Goal: Information Seeking & Learning: Learn about a topic

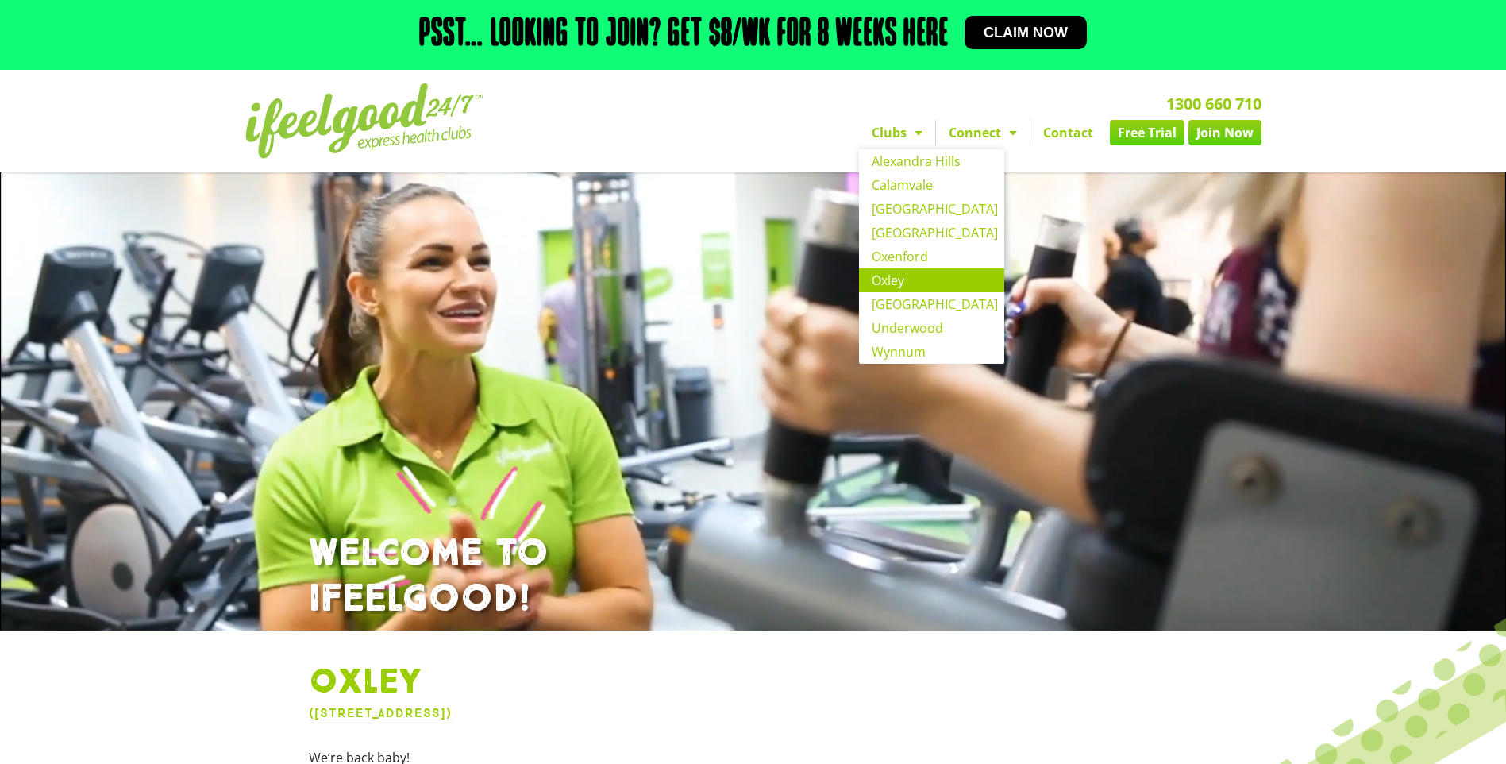
click at [914, 283] on link "Oxley" at bounding box center [931, 280] width 145 height 24
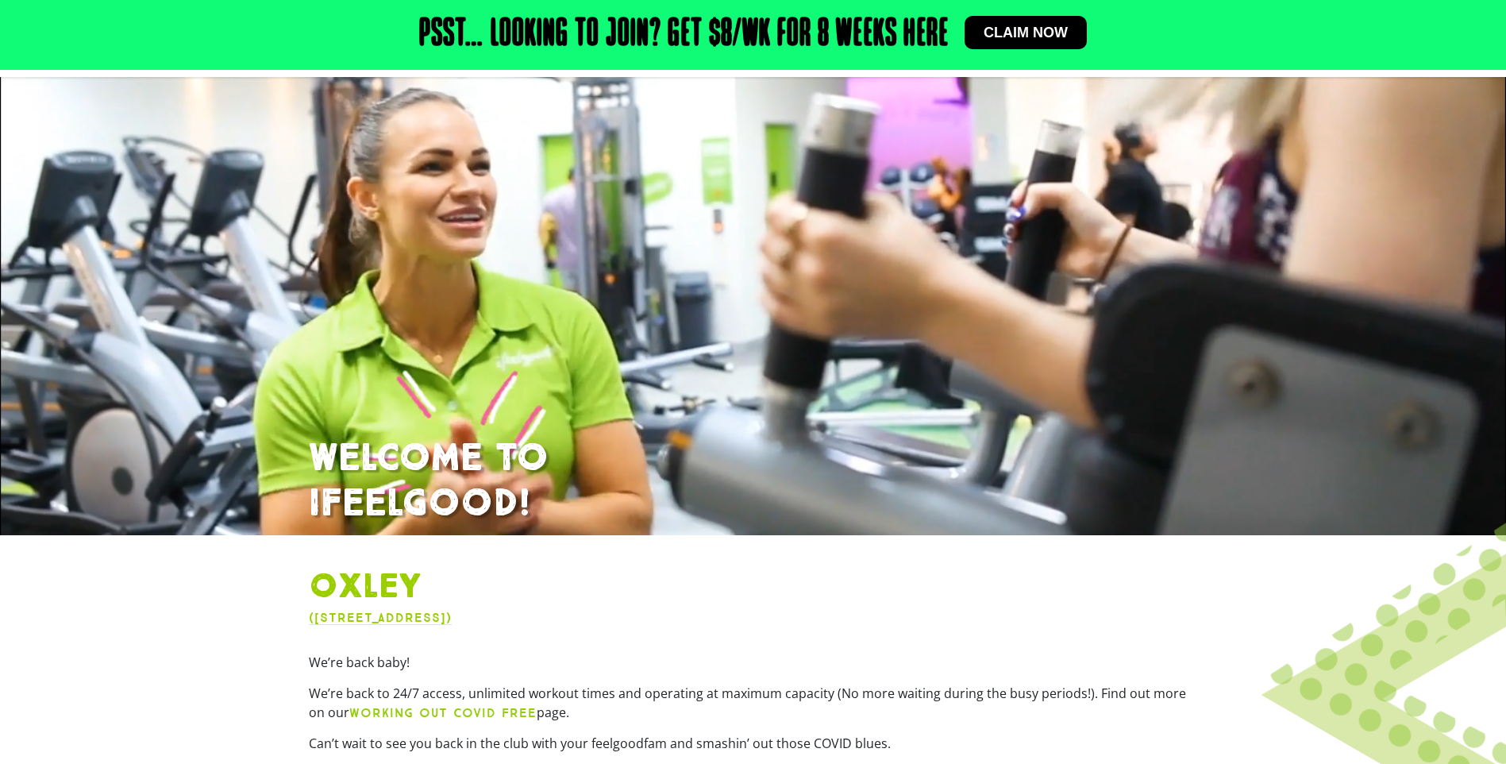
scroll to position [238, 0]
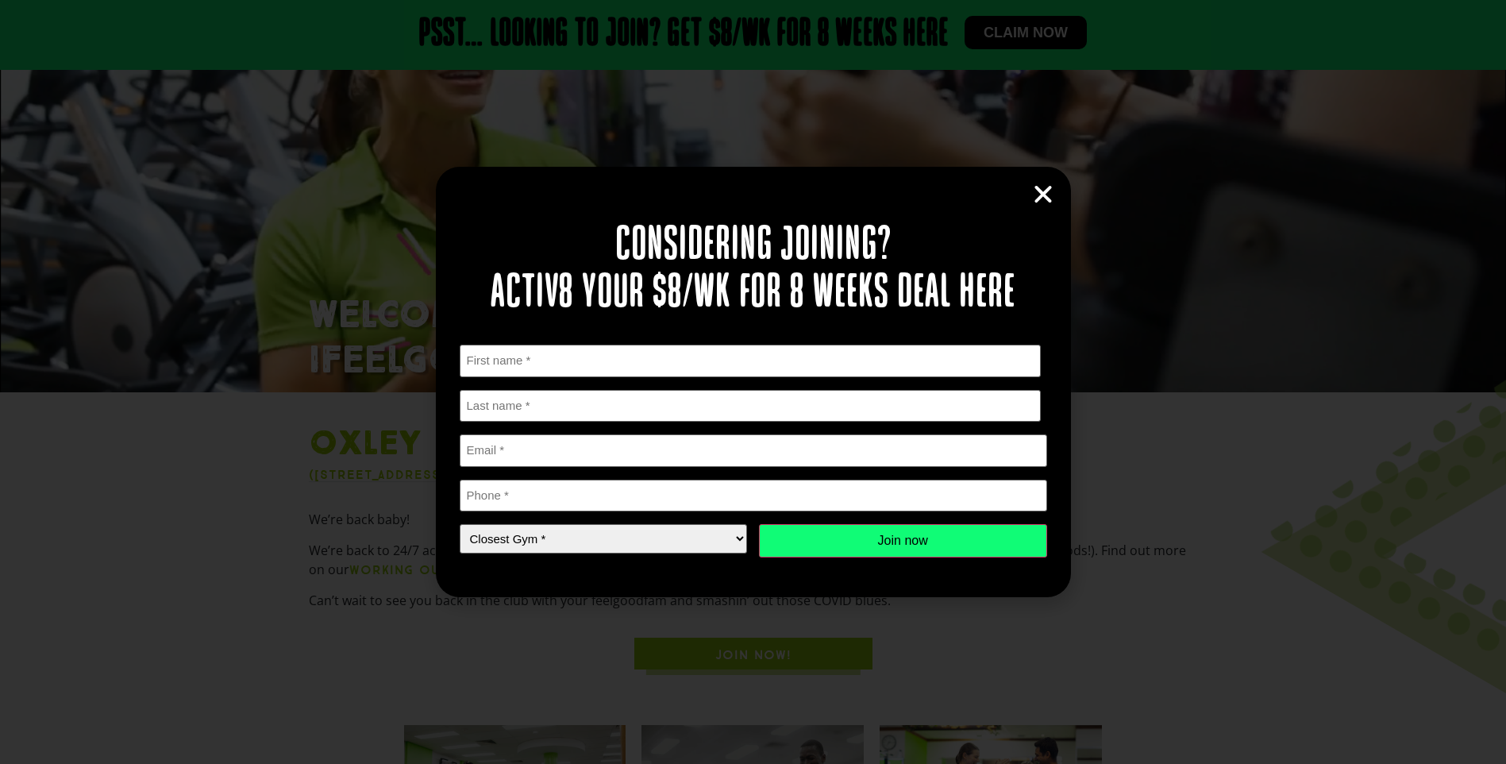
click at [1054, 196] on icon "Close" at bounding box center [1043, 195] width 24 height 24
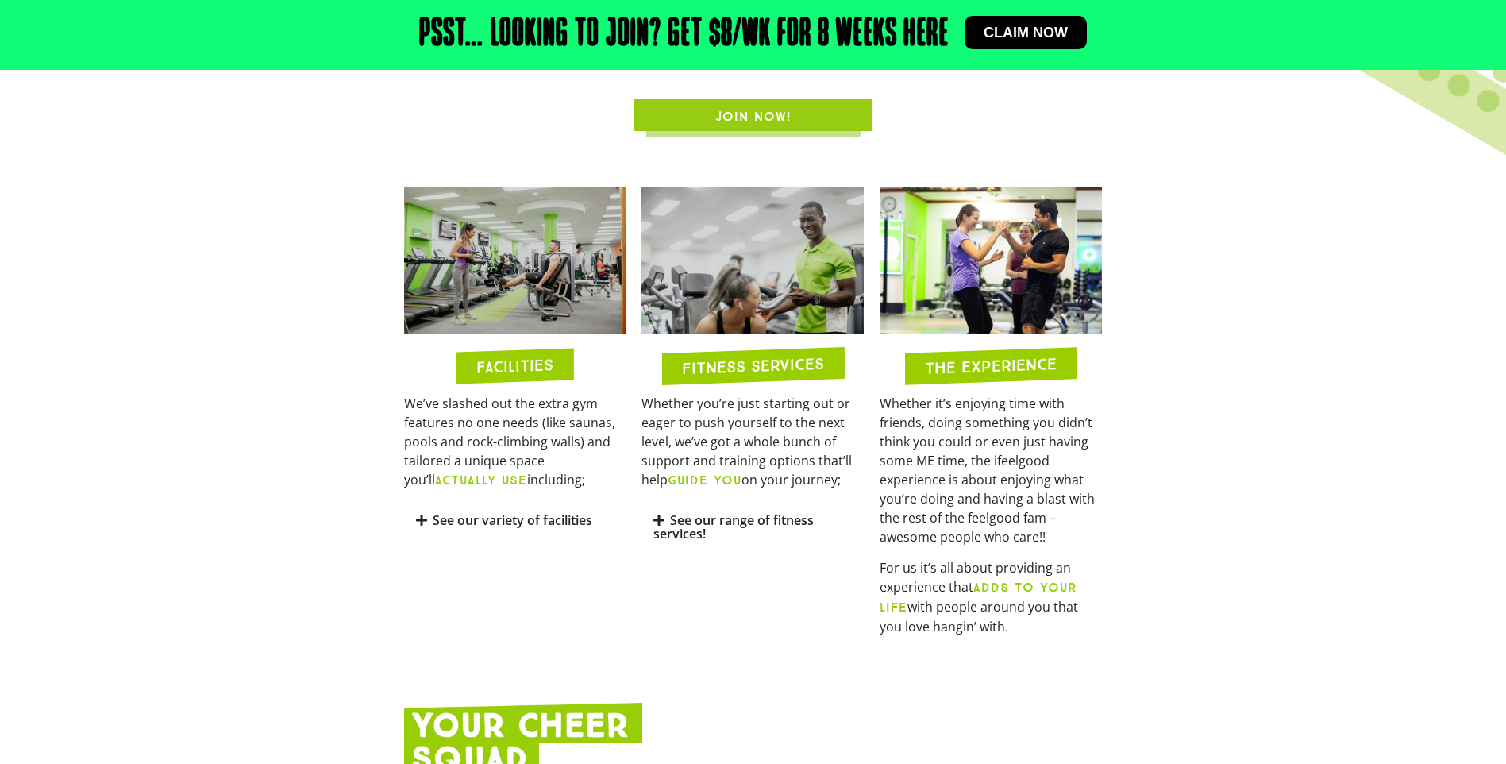
scroll to position [794, 0]
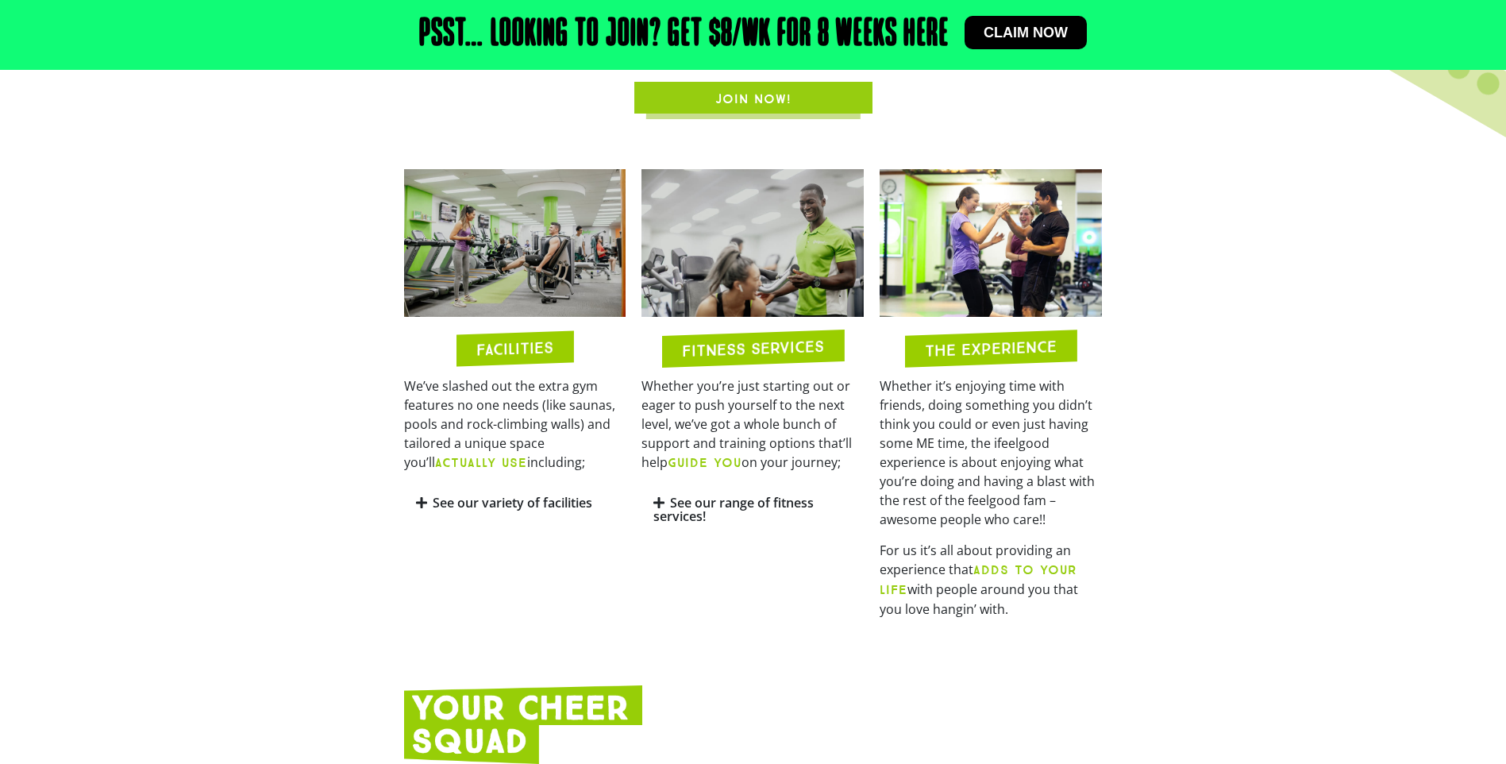
click at [503, 496] on link "See our variety of facilities" at bounding box center [513, 502] width 160 height 17
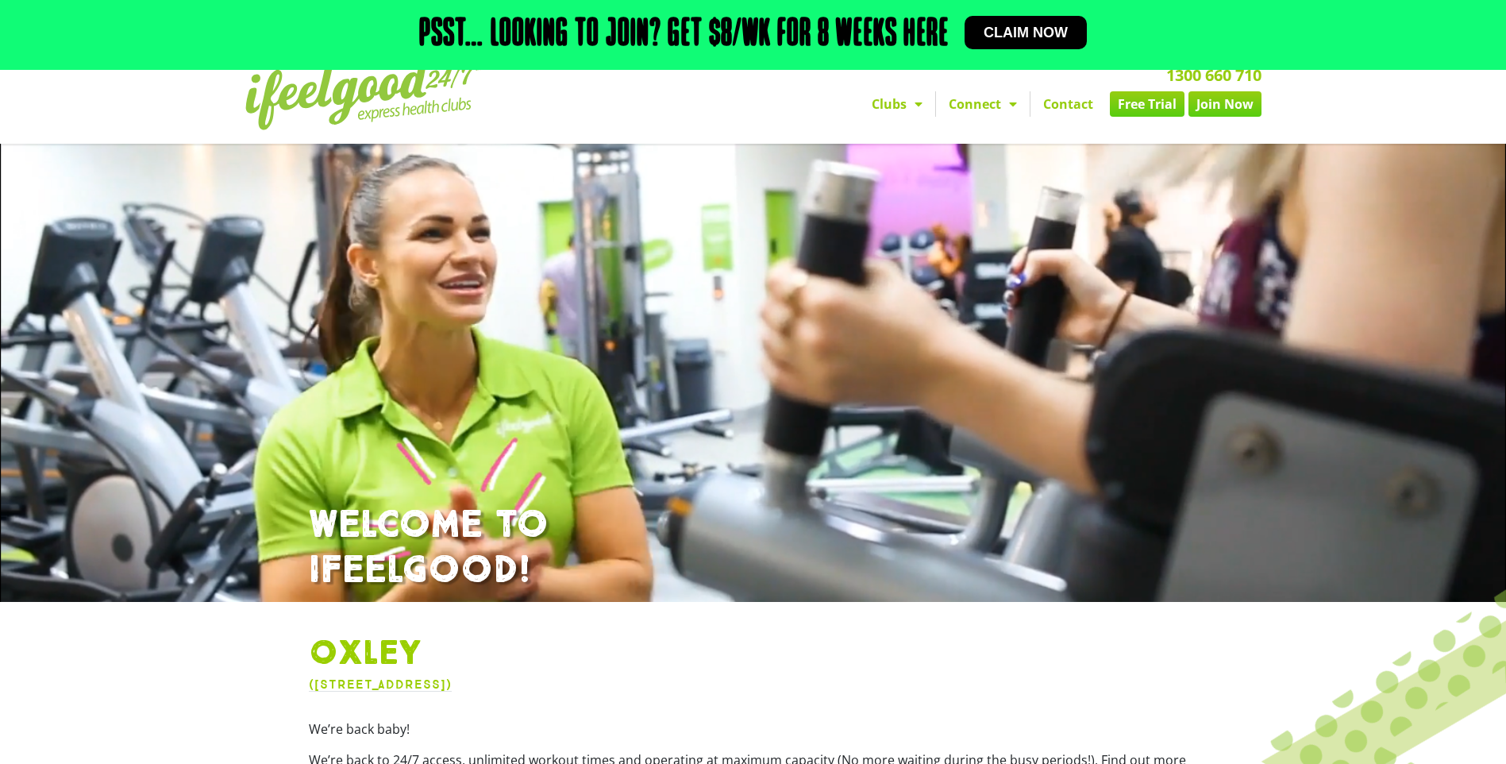
scroll to position [0, 0]
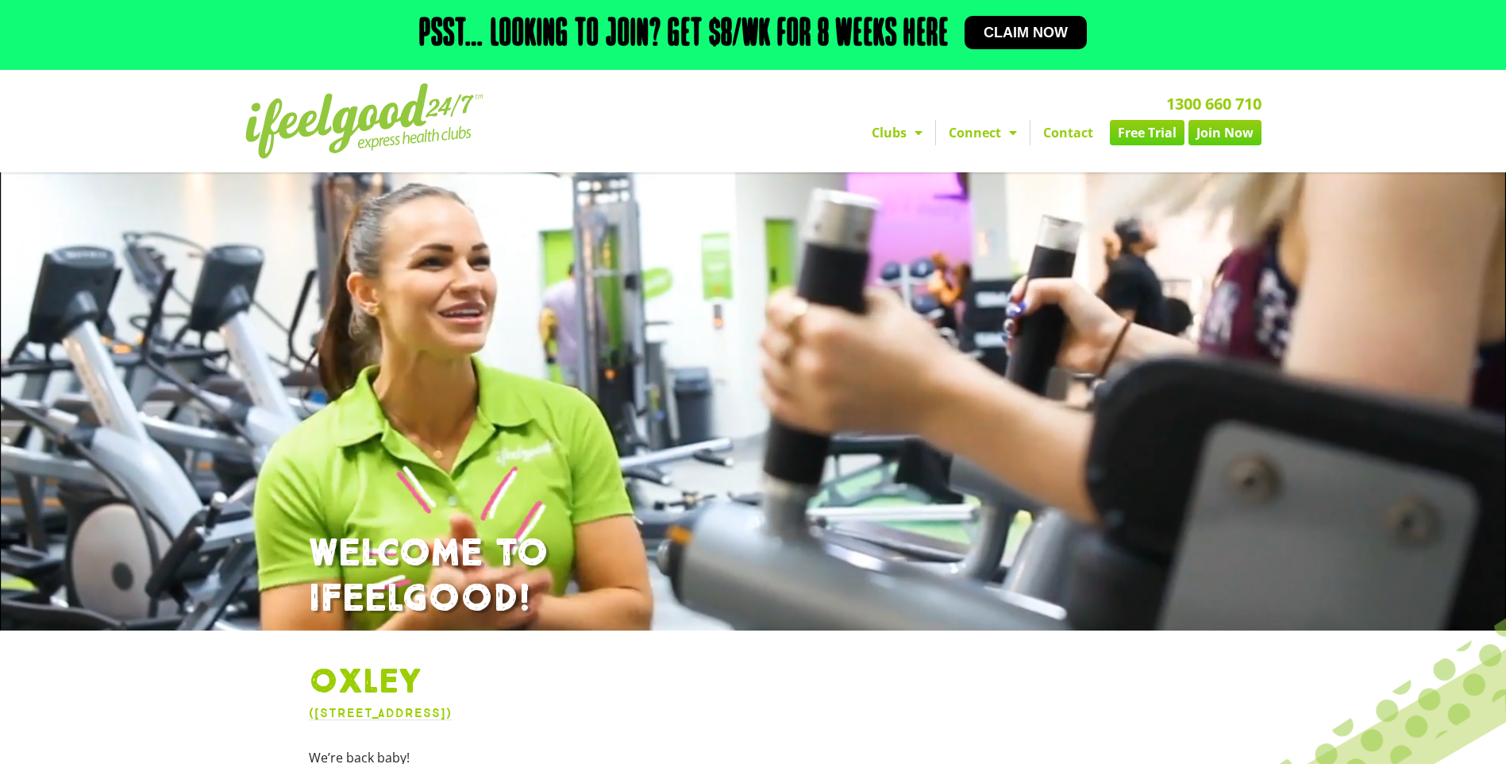
click at [1219, 133] on link "Join Now" at bounding box center [1225, 132] width 73 height 25
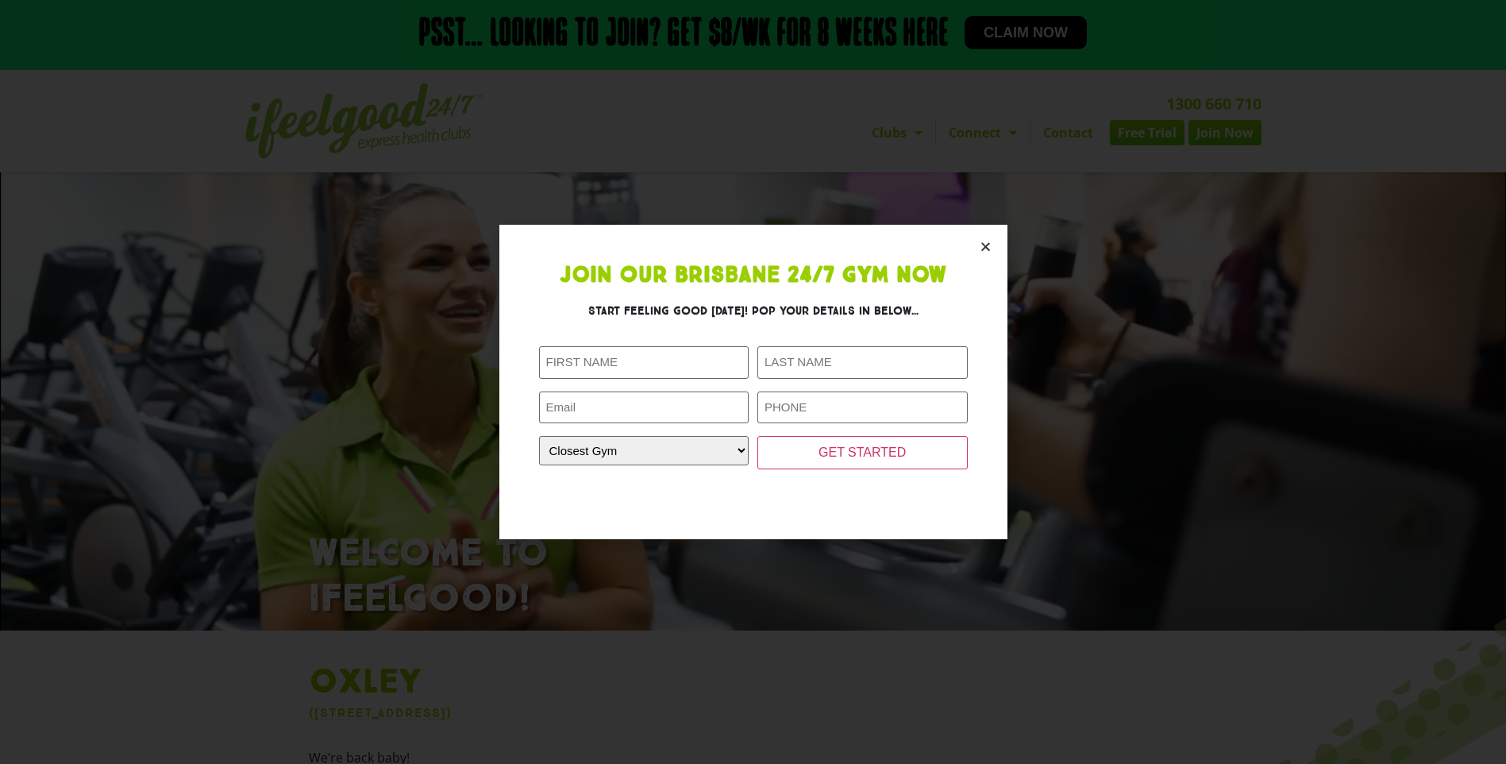
click at [999, 234] on section "Join Our Brisbane 24/7 Gym Now Start feeling good today! Pop your details in be…" at bounding box center [753, 382] width 508 height 314
click at [992, 244] on section "Join Our Brisbane 24/7 Gym Now Start feeling good today! Pop your details in be…" at bounding box center [753, 382] width 508 height 314
click at [987, 247] on icon "Close" at bounding box center [986, 247] width 12 height 12
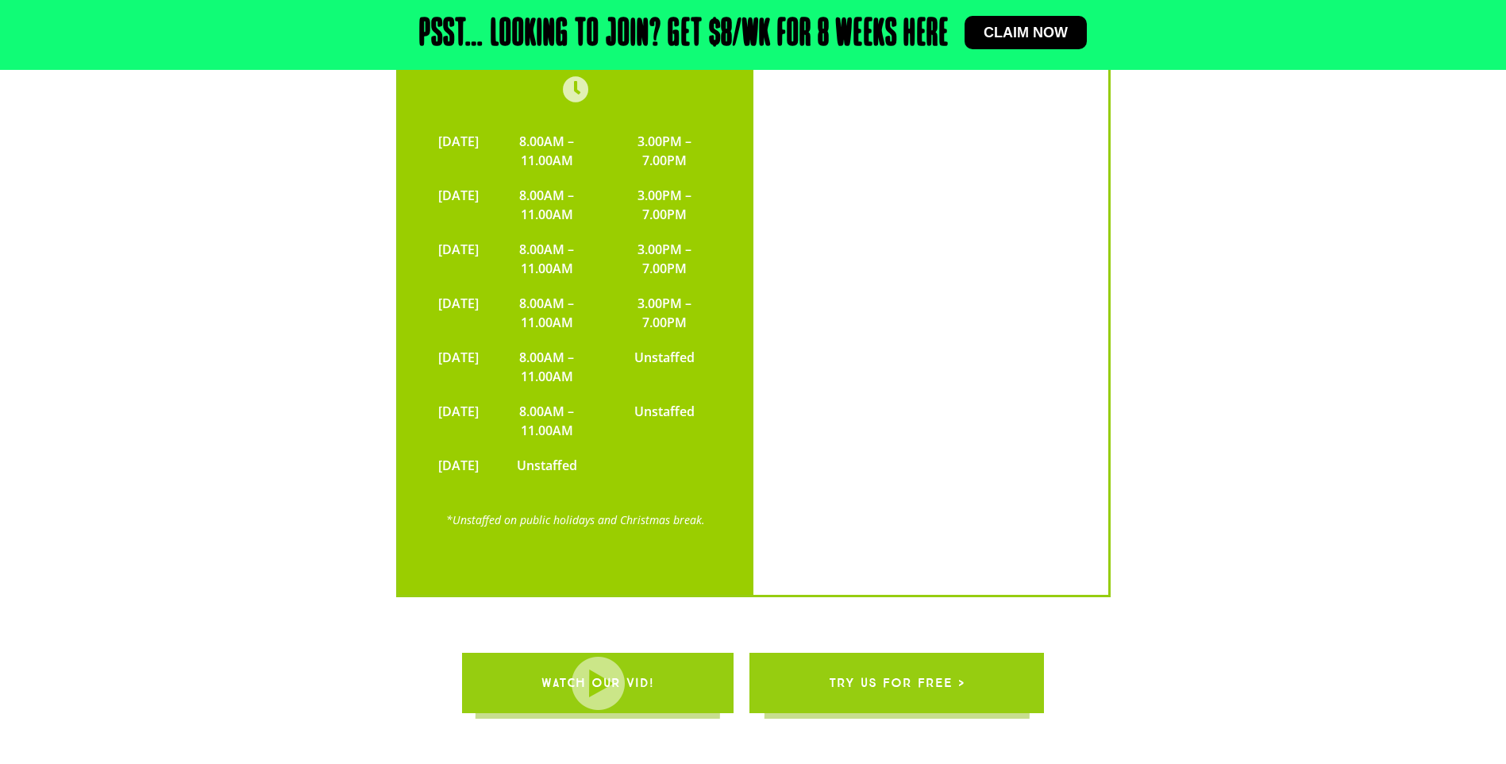
scroll to position [3962, 0]
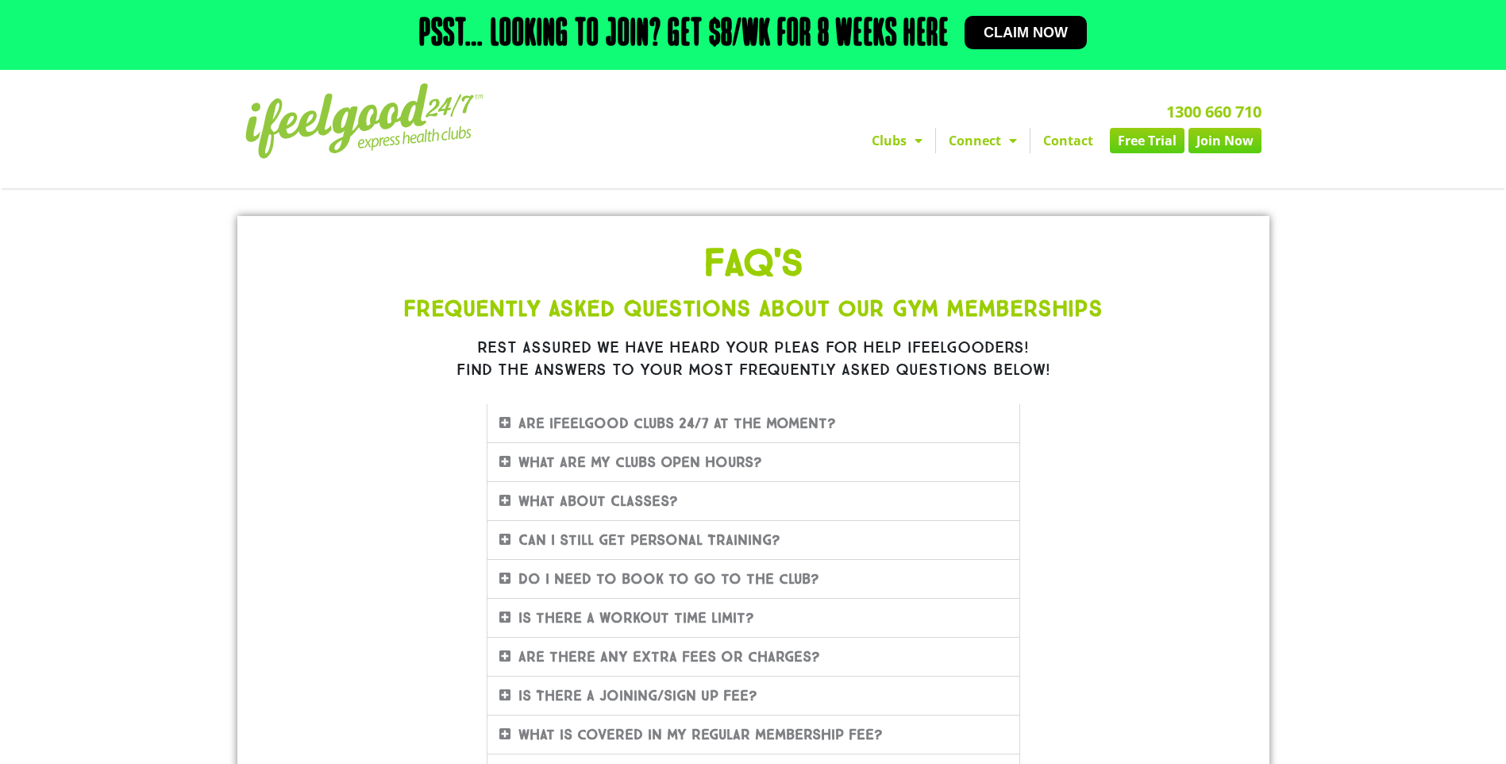
click at [321, 114] on img at bounding box center [364, 120] width 238 height 75
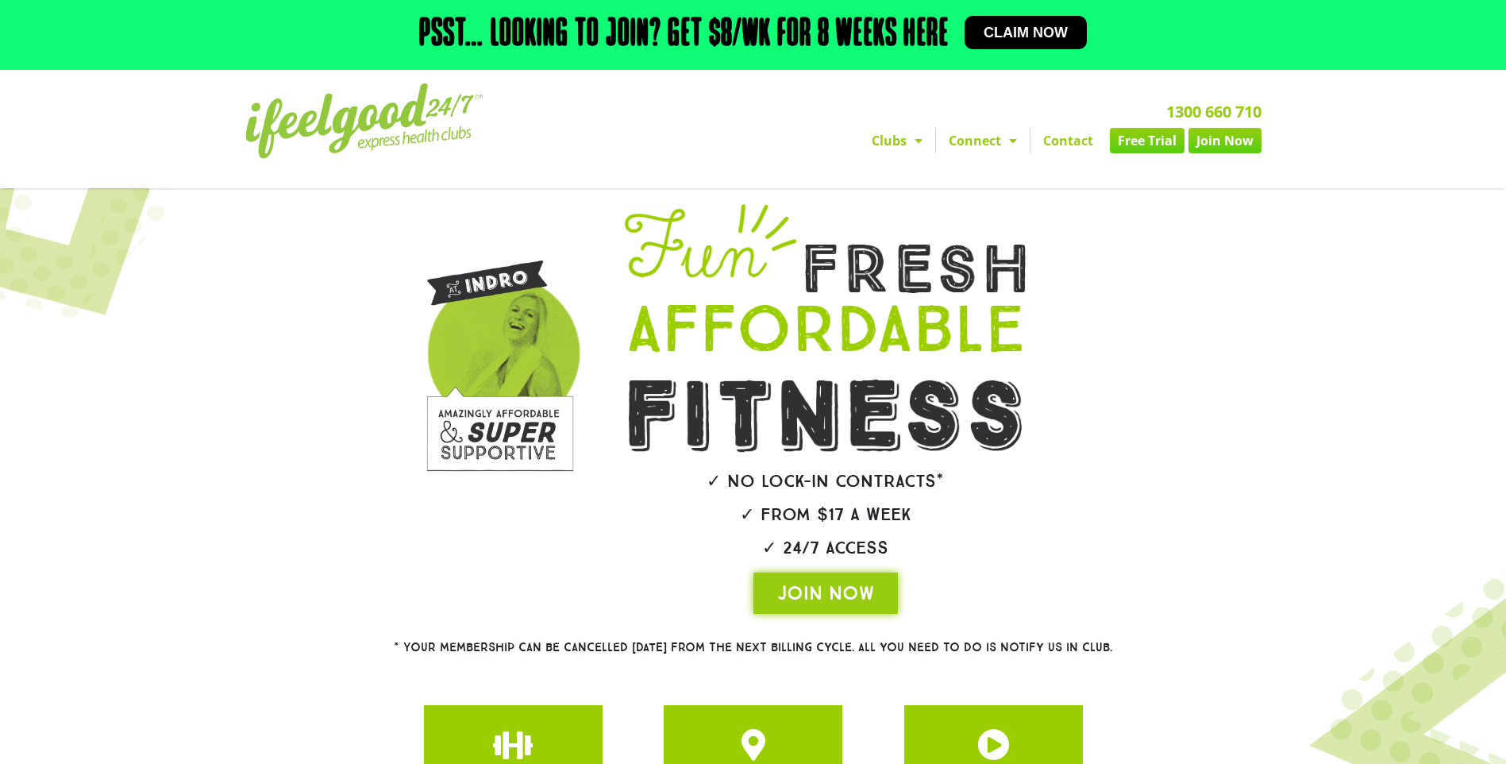
scroll to position [79, 0]
